Goal: Task Accomplishment & Management: Use online tool/utility

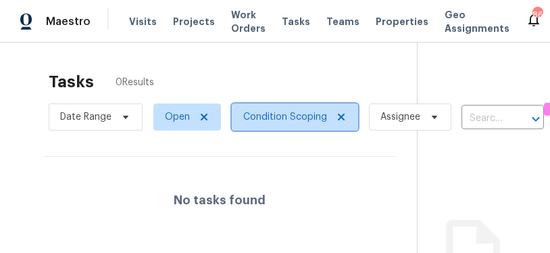
click at [278, 112] on span "Condition Scoping" at bounding box center [285, 117] width 84 height 14
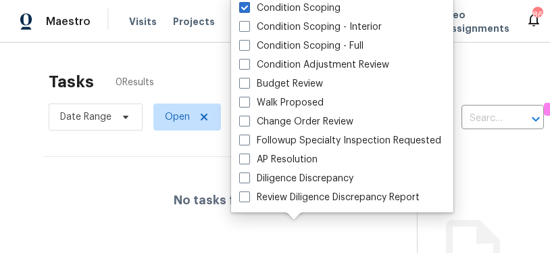
click at [290, 22] on label "Condition Scoping - Interior" at bounding box center [310, 27] width 143 height 14
click at [248, 22] on input "Condition Scoping - Interior" at bounding box center [243, 24] width 9 height 9
checkbox input "true"
click at [290, 20] on div "Condition Scoping - Interior" at bounding box center [342, 27] width 214 height 19
click at [290, 43] on label "Condition Scoping - Full" at bounding box center [301, 46] width 124 height 14
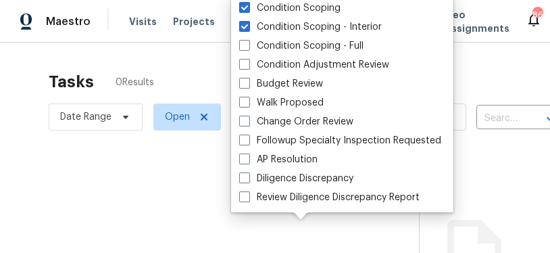
click at [248, 43] on input "Condition Scoping - Full" at bounding box center [243, 43] width 9 height 9
checkbox input "true"
click at [249, 6] on span at bounding box center [244, 7] width 11 height 11
click at [248, 6] on input "Condition Scoping" at bounding box center [243, 5] width 9 height 9
checkbox input "false"
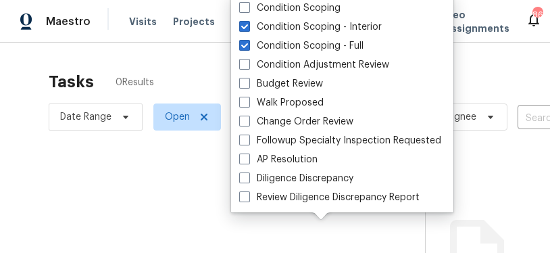
click at [290, 74] on div at bounding box center [275, 126] width 550 height 253
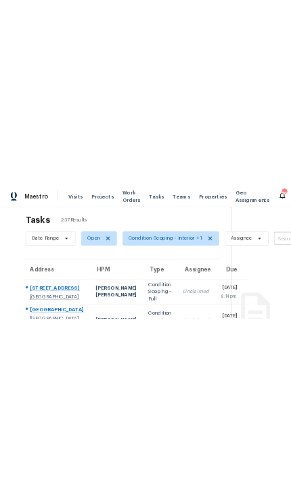
scroll to position [16, 0]
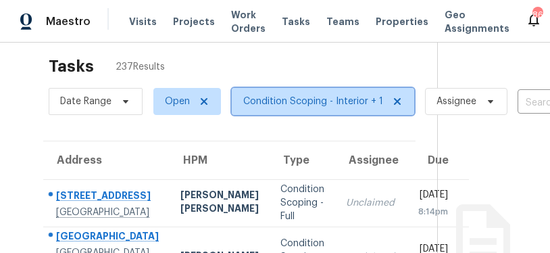
click at [290, 99] on span "Condition Scoping - Interior + 1" at bounding box center [313, 102] width 140 height 14
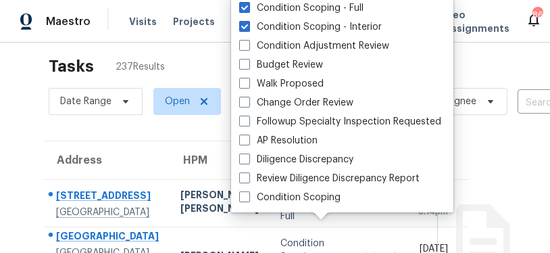
click at [290, 25] on label "Condition Scoping - Interior" at bounding box center [310, 27] width 143 height 14
click at [248, 25] on input "Condition Scoping - Interior" at bounding box center [243, 24] width 9 height 9
checkbox input "false"
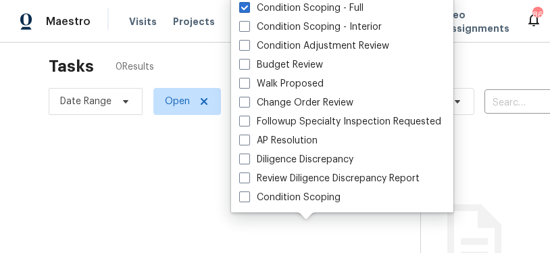
click at [290, 66] on div at bounding box center [275, 126] width 550 height 253
